Goal: Task Accomplishment & Management: Manage account settings

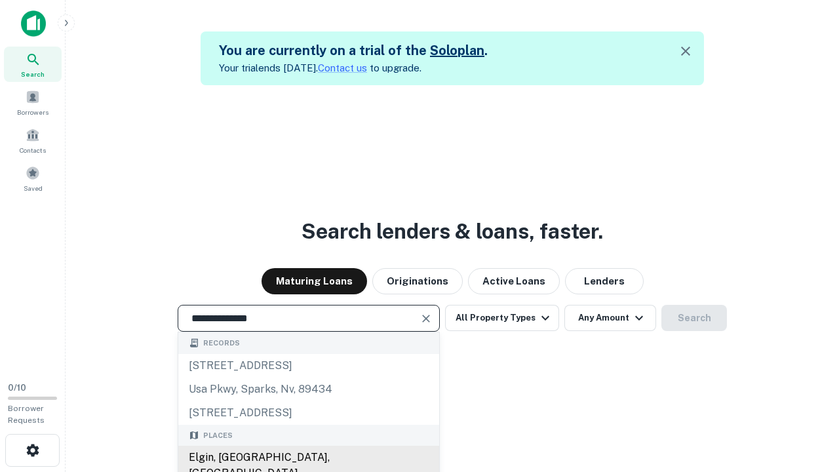
click at [308, 458] on div "Elgin, [GEOGRAPHIC_DATA], [GEOGRAPHIC_DATA]" at bounding box center [308, 465] width 261 height 39
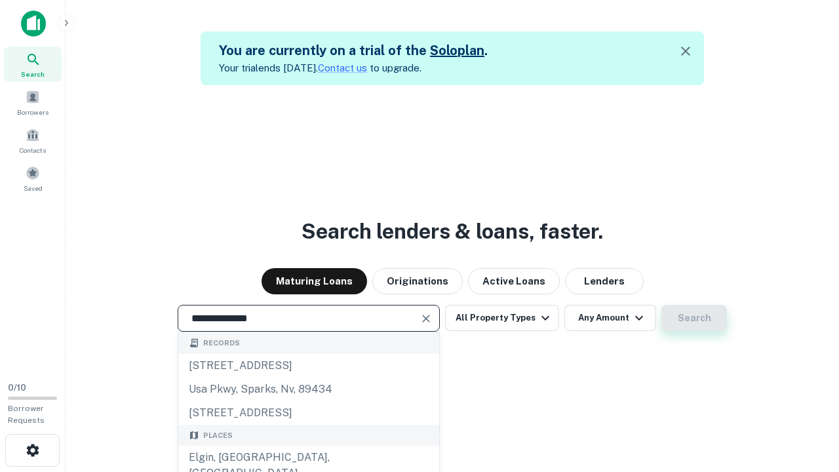
type input "**********"
click at [661, 305] on button "Search" at bounding box center [694, 318] width 66 height 26
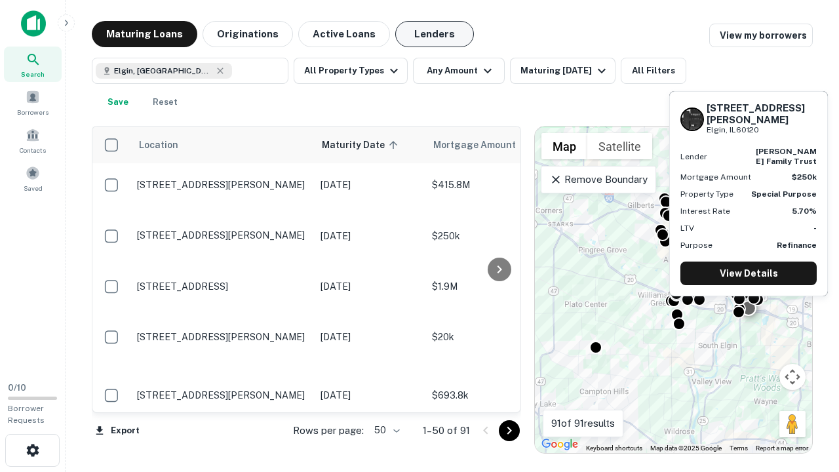
click at [435, 34] on button "Lenders" at bounding box center [434, 34] width 79 height 26
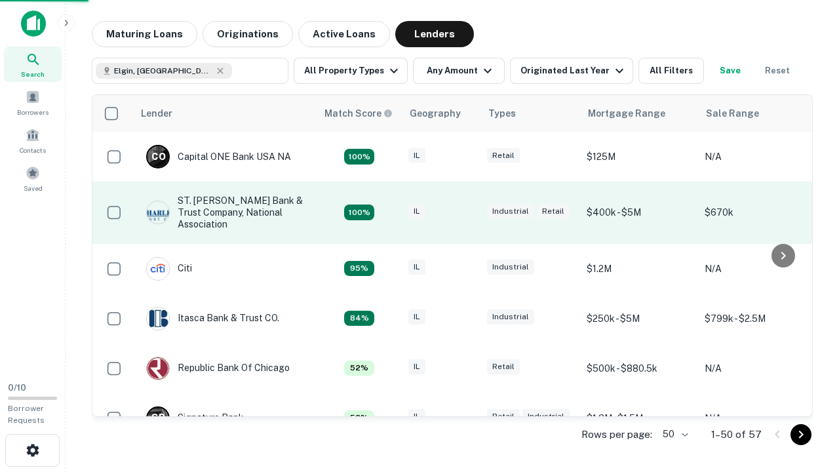
click at [465, 212] on div "IL" at bounding box center [441, 213] width 66 height 18
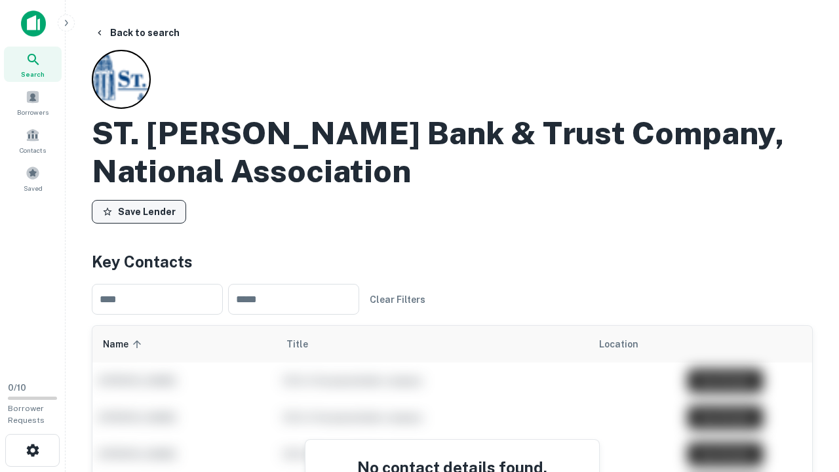
click at [139, 212] on button "Save Lender" at bounding box center [139, 212] width 94 height 24
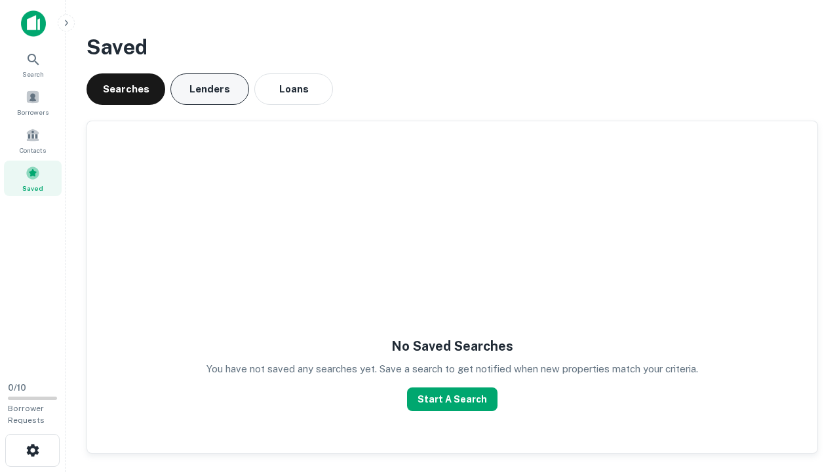
click at [210, 89] on button "Lenders" at bounding box center [209, 88] width 79 height 31
